Goal: Find specific page/section: Find specific page/section

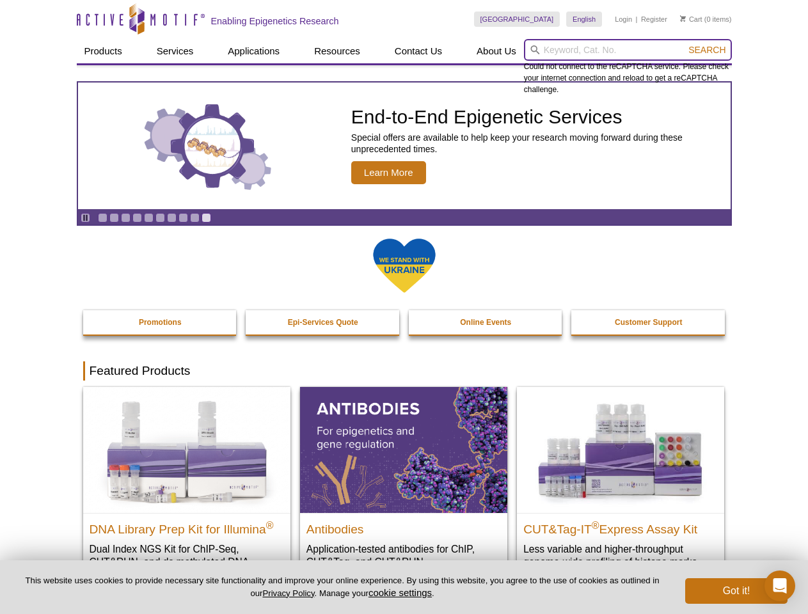
click at [627, 50] on input "search" at bounding box center [628, 50] width 208 height 22
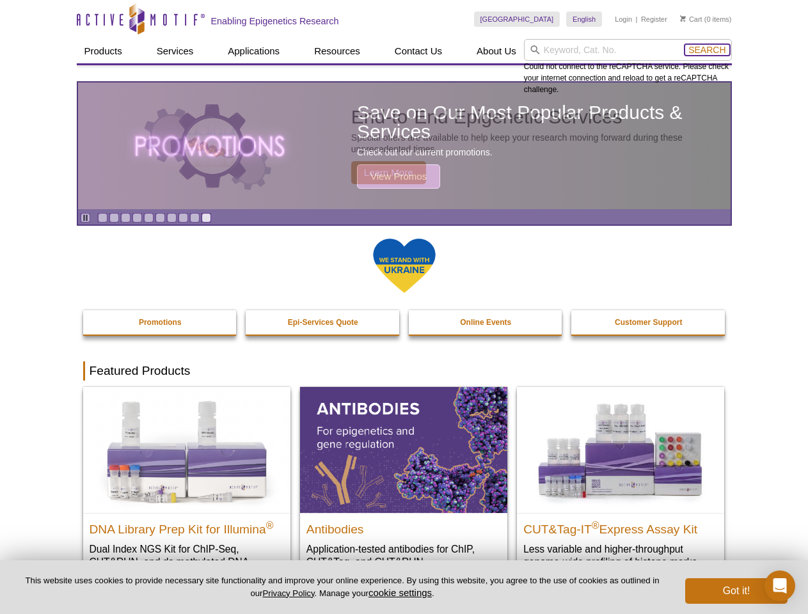
click at [707, 50] on span "Search" at bounding box center [706, 50] width 37 height 10
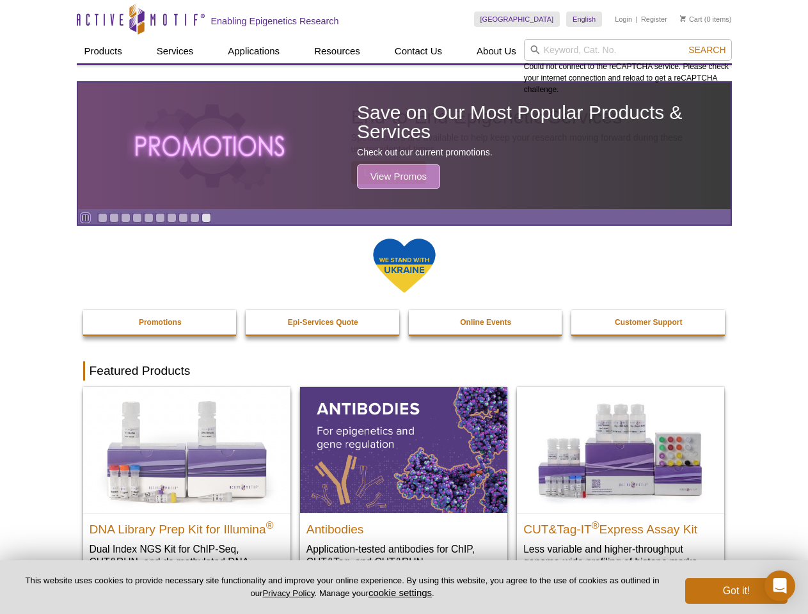
click at [85, 217] on icon "Pause" at bounding box center [85, 218] width 8 height 8
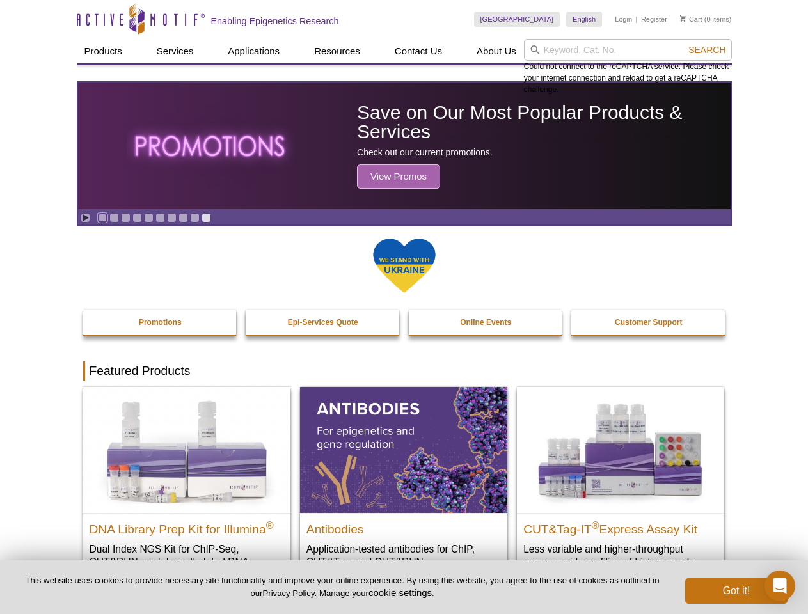
click at [102, 217] on link "Go to slide 1" at bounding box center [103, 218] width 10 height 10
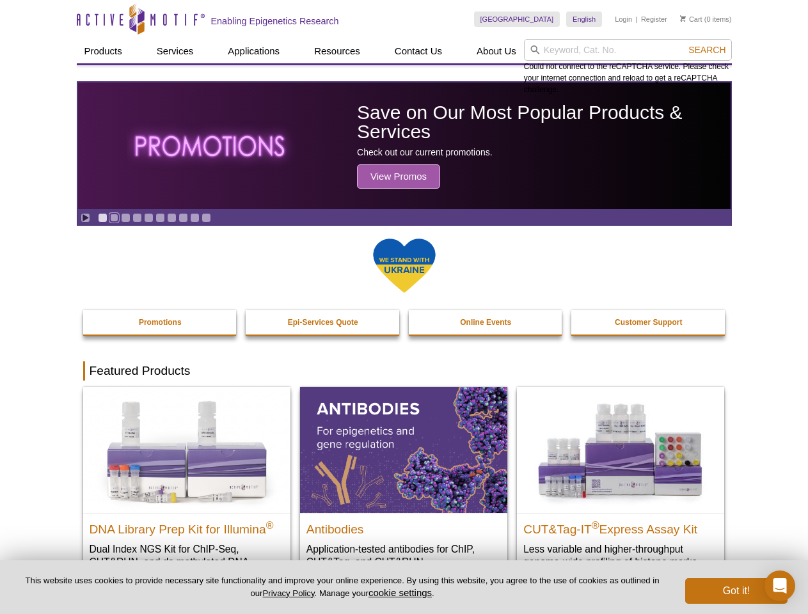
click at [114, 217] on link "Go to slide 2" at bounding box center [114, 218] width 10 height 10
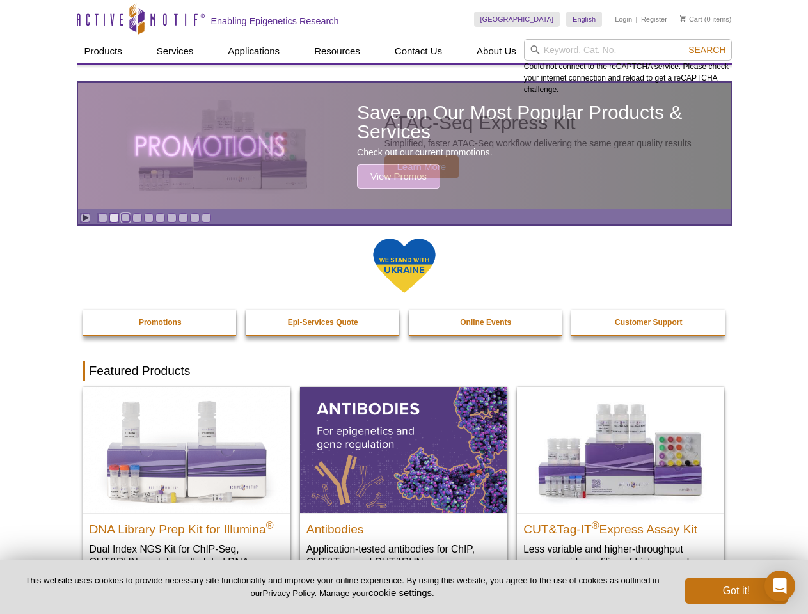
click at [125, 217] on link "Go to slide 3" at bounding box center [126, 218] width 10 height 10
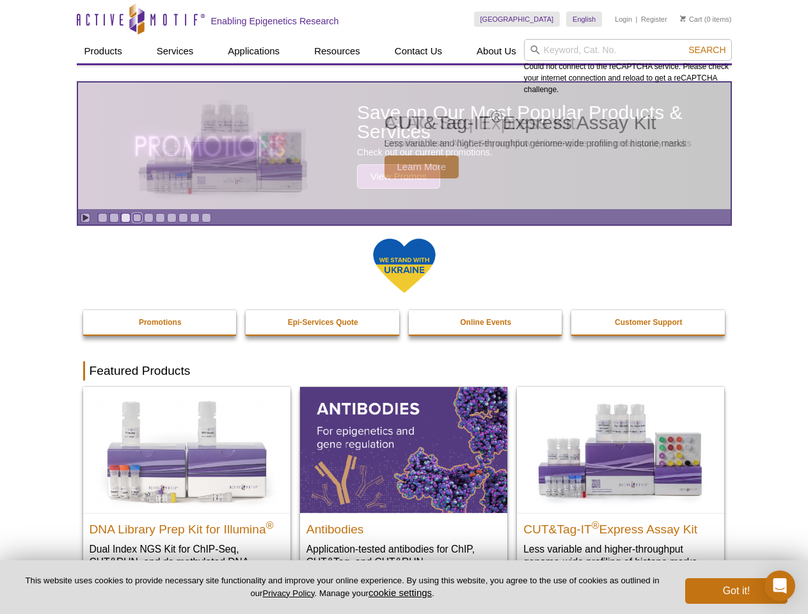
click at [137, 217] on link "Go to slide 4" at bounding box center [137, 218] width 10 height 10
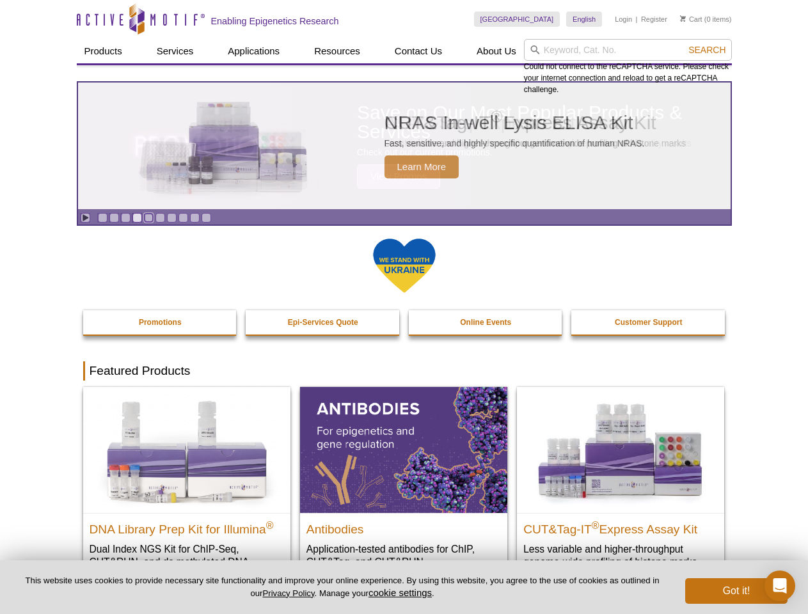
click at [148, 217] on link "Go to slide 5" at bounding box center [149, 218] width 10 height 10
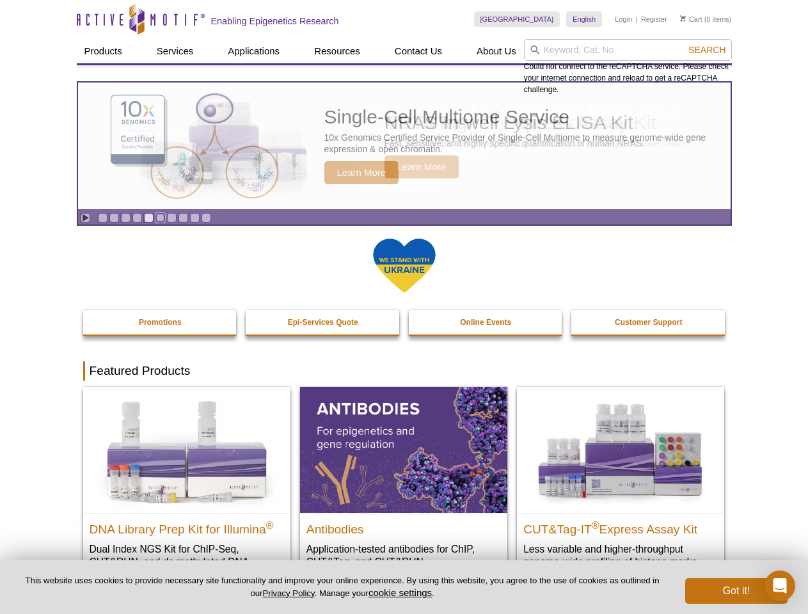
click at [160, 217] on link "Go to slide 6" at bounding box center [160, 218] width 10 height 10
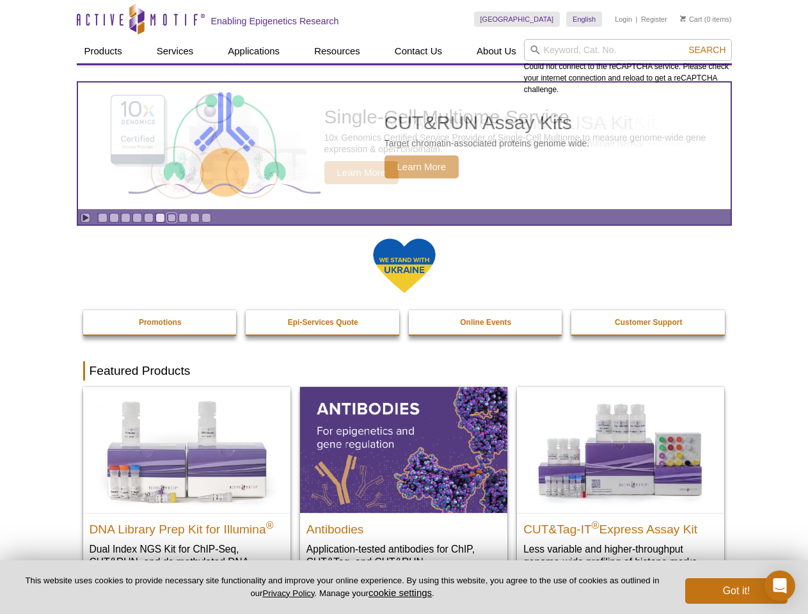
click at [171, 217] on link "Go to slide 7" at bounding box center [172, 218] width 10 height 10
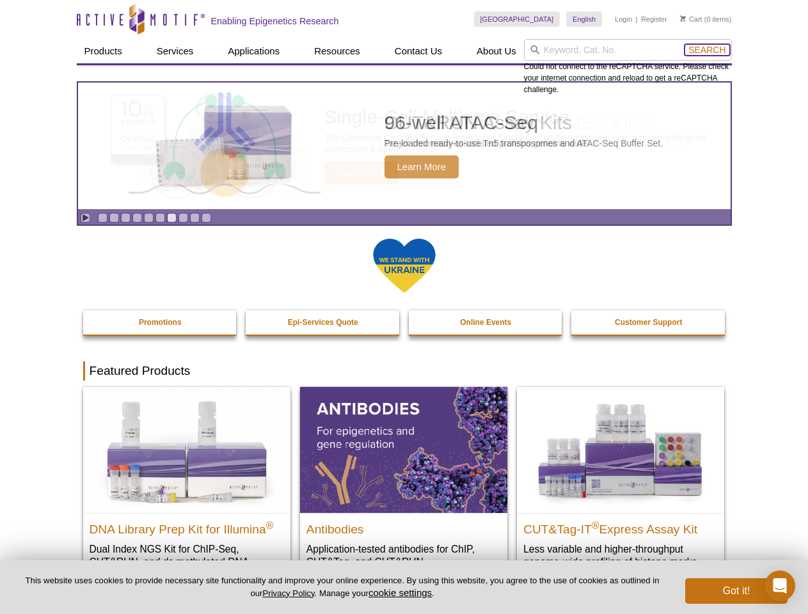
click at [707, 50] on span "Search" at bounding box center [706, 50] width 37 height 10
